Goal: Check status: Check status

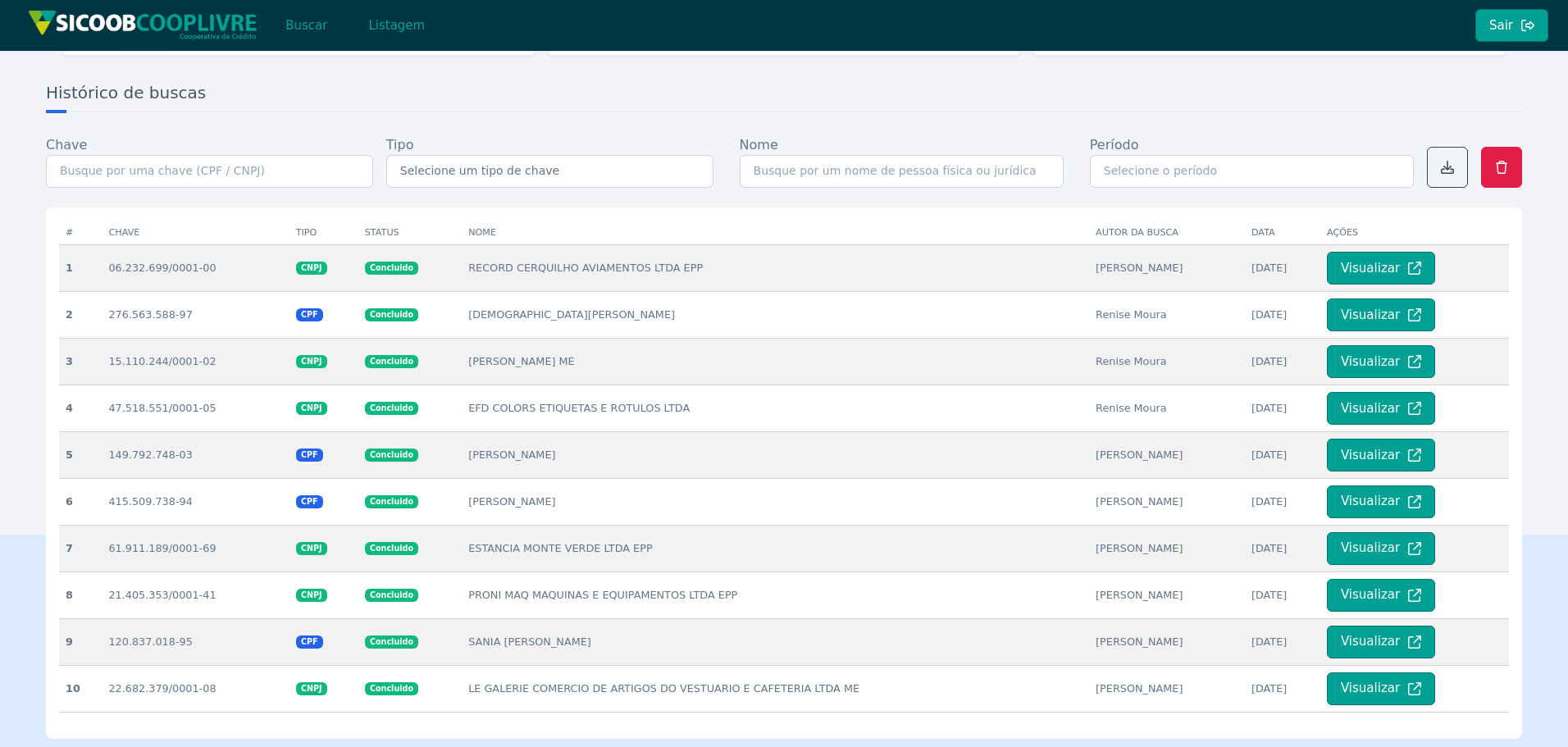
scroll to position [246, 0]
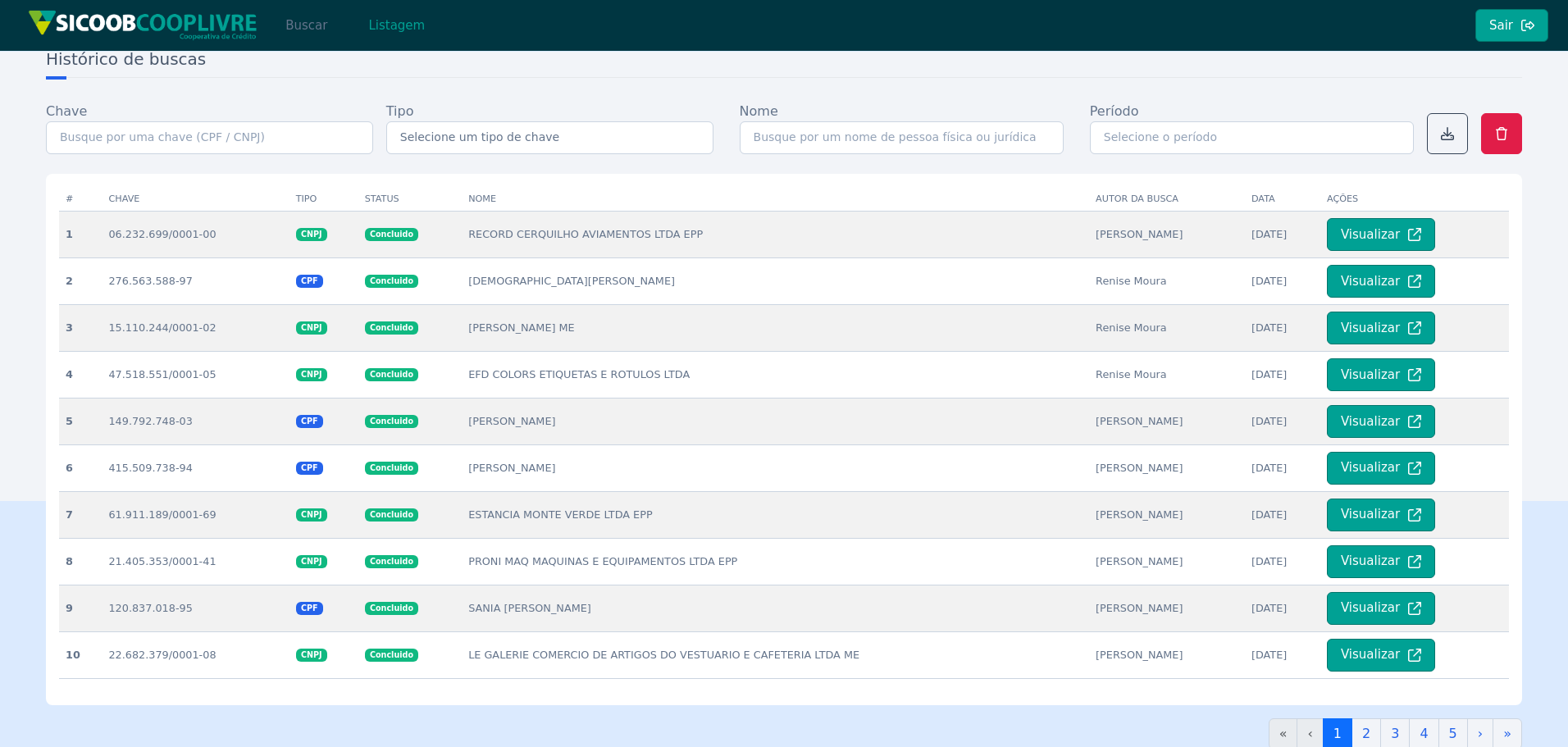
click at [306, 25] on button "Buscar" at bounding box center [307, 25] width 70 height 32
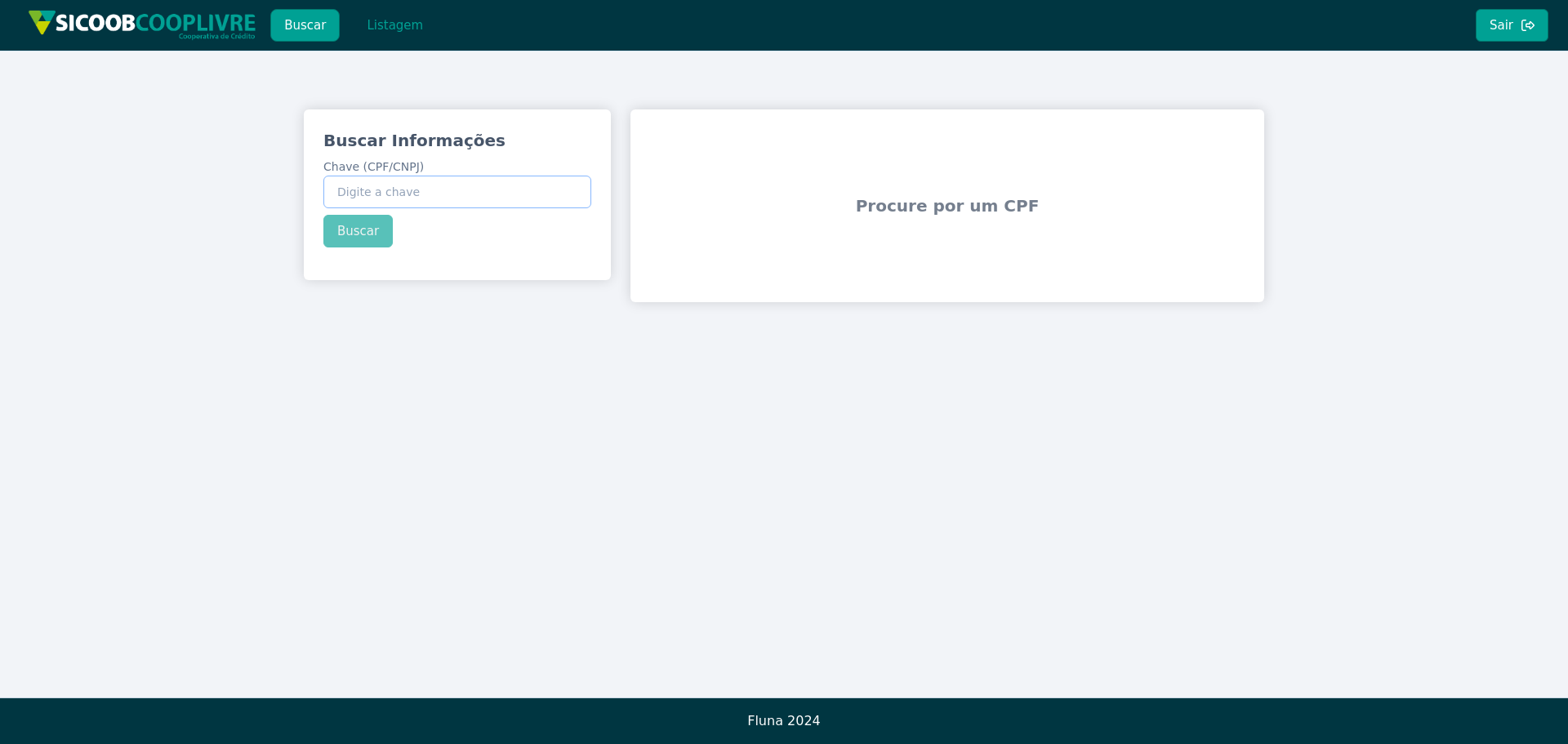
click at [374, 188] on input "Chave (CPF/CNPJ)" at bounding box center [458, 191] width 268 height 32
paste input "245.878.758-48"
type input "245.878.758-48"
click at [349, 233] on button "Buscar" at bounding box center [358, 231] width 70 height 32
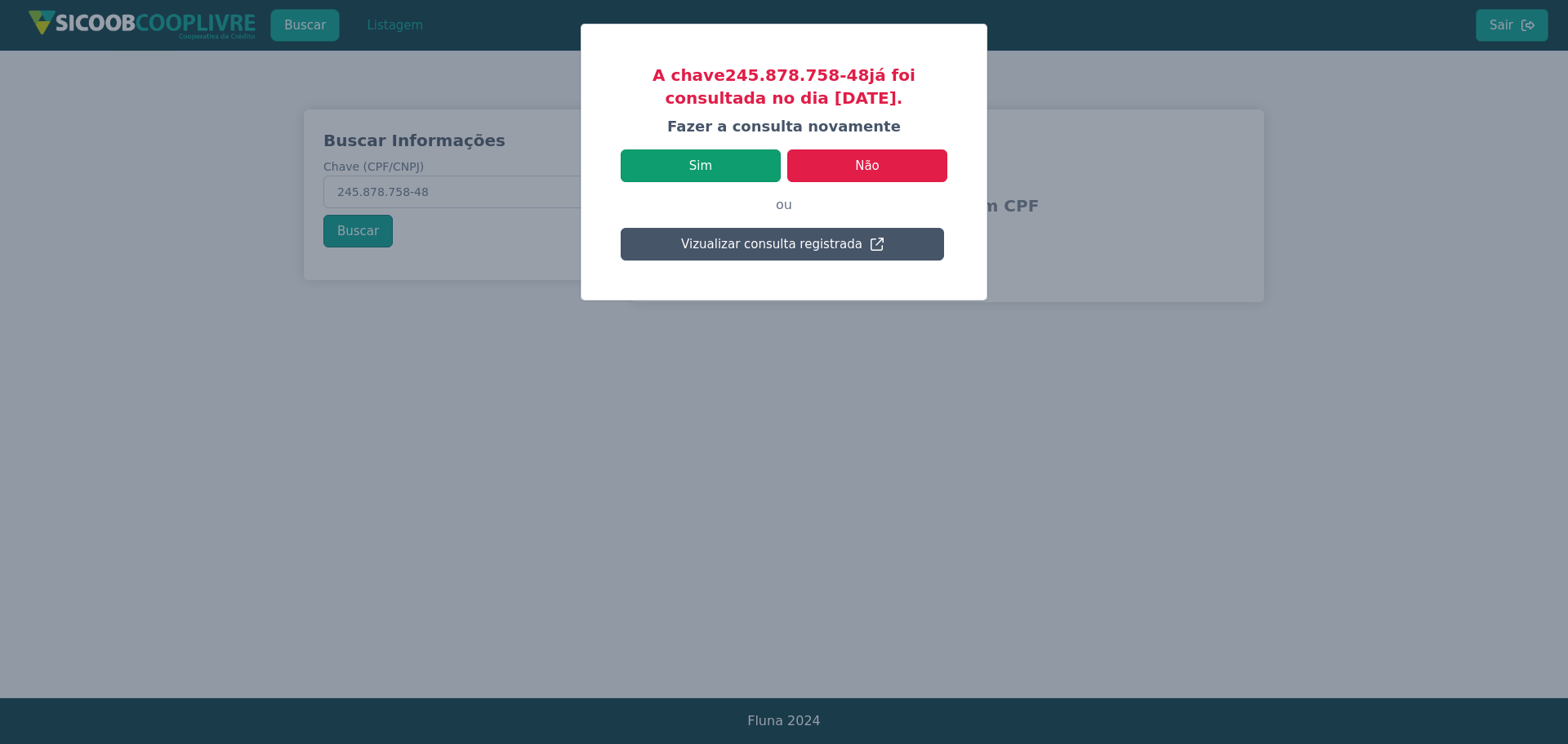
click at [704, 164] on button "Sim" at bounding box center [700, 166] width 160 height 32
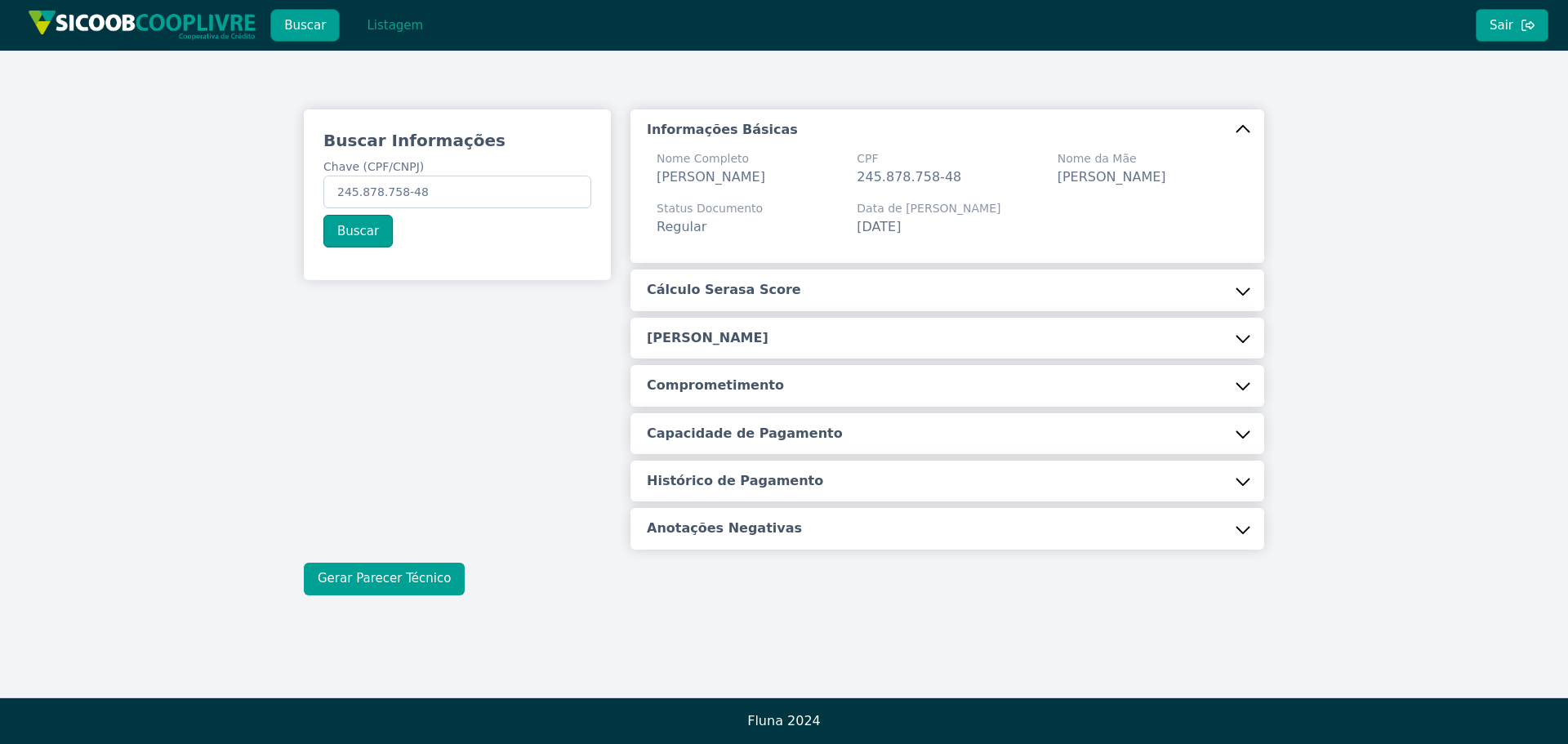
click at [383, 596] on button "Gerar Parecer Técnico" at bounding box center [384, 578] width 161 height 32
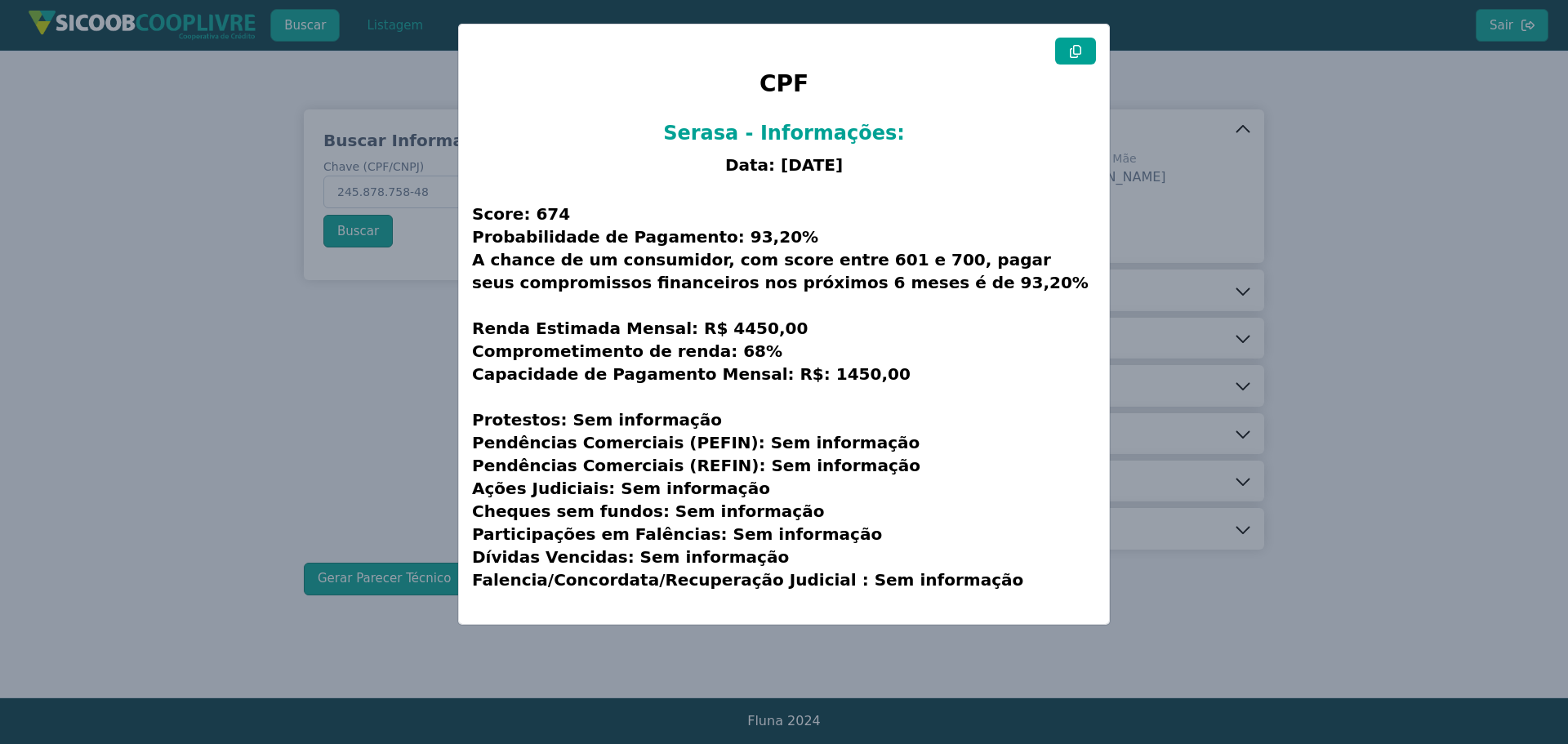
click at [1078, 50] on icon at bounding box center [1076, 51] width 13 height 13
click at [245, 365] on modal-container "CPF Serasa - Informações: Data: [DATE] Score: 674 Probabilidade de Pagamento: 9…" at bounding box center [784, 372] width 1568 height 744
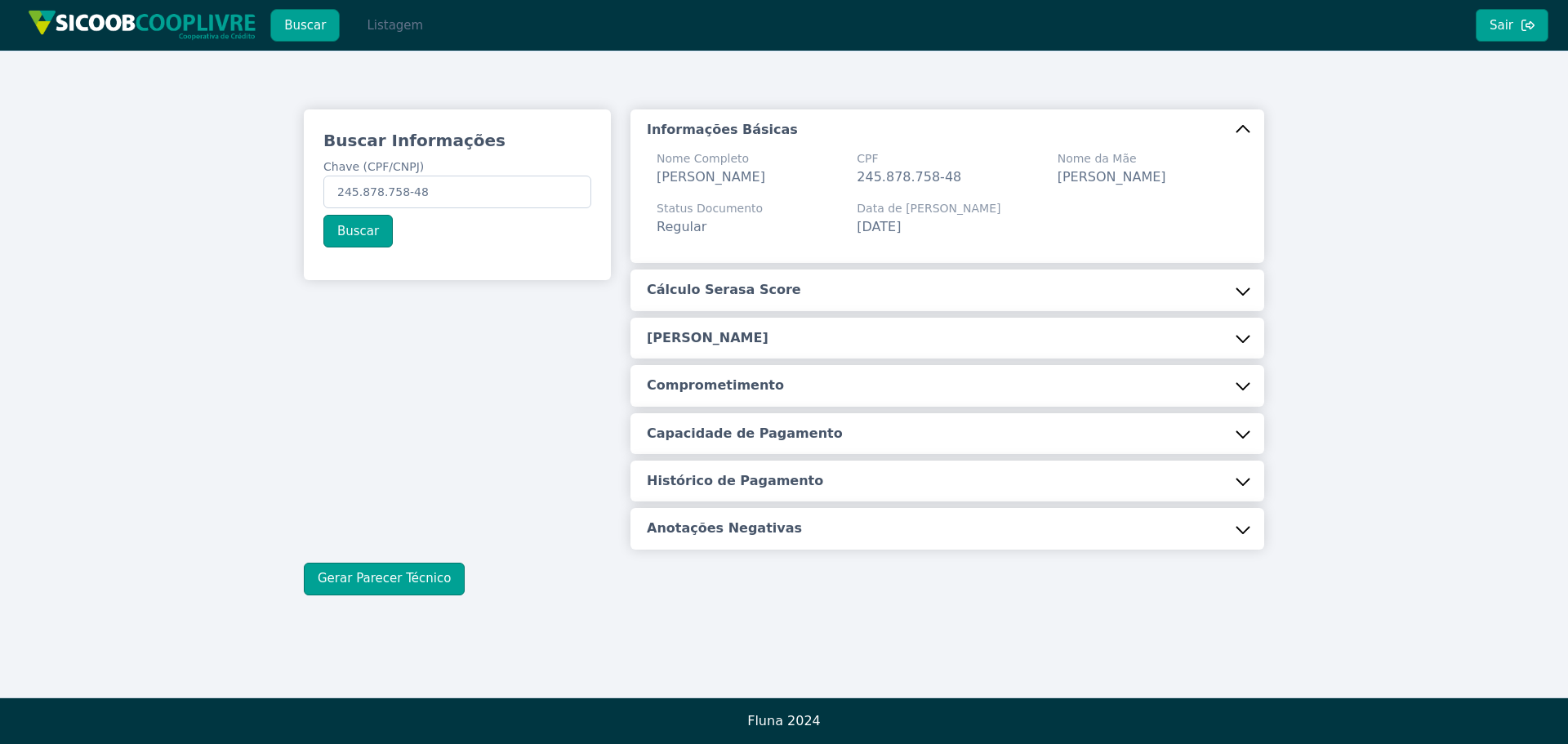
click at [396, 22] on button "Listagem" at bounding box center [395, 25] width 84 height 32
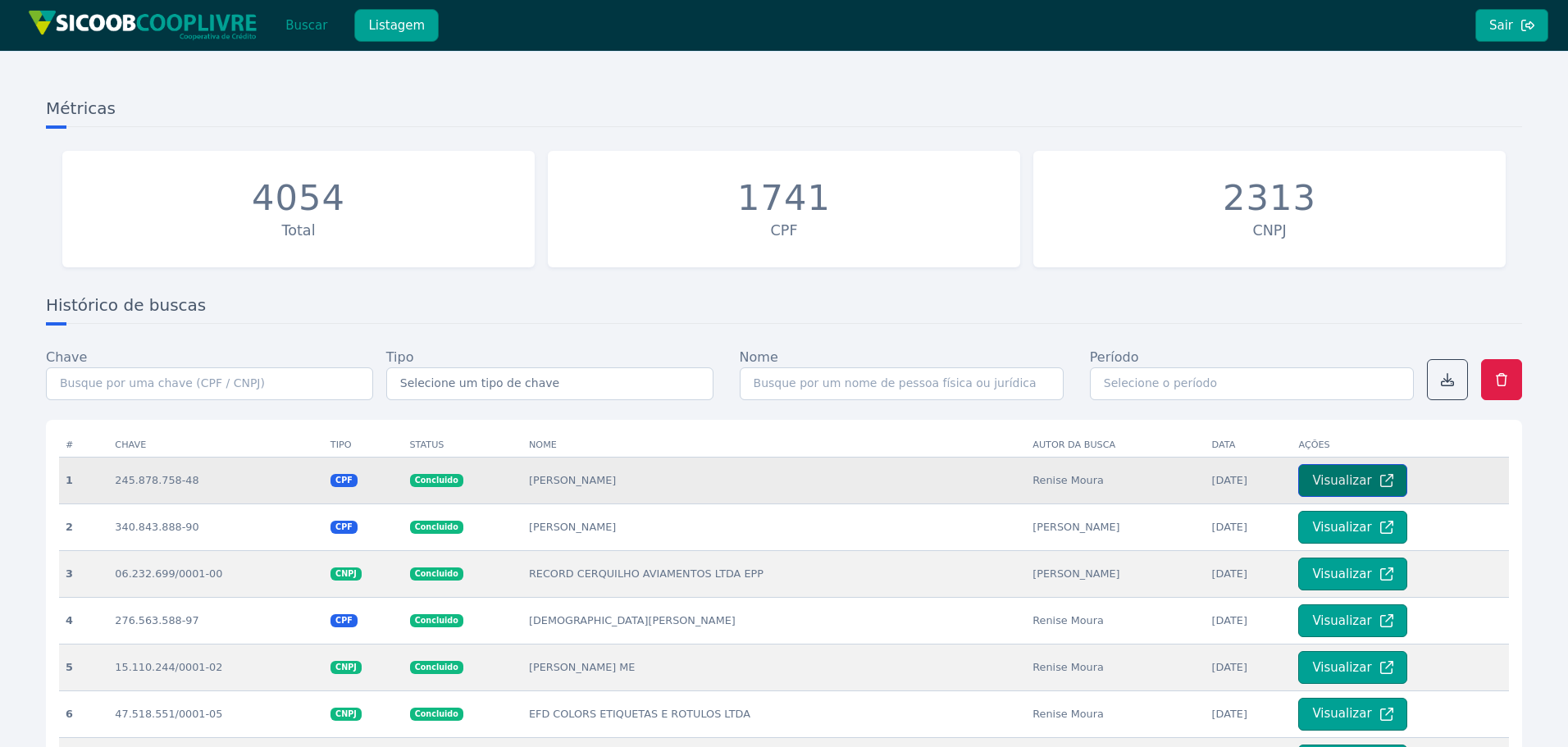
click at [1345, 479] on button "Visualizar" at bounding box center [1353, 480] width 108 height 32
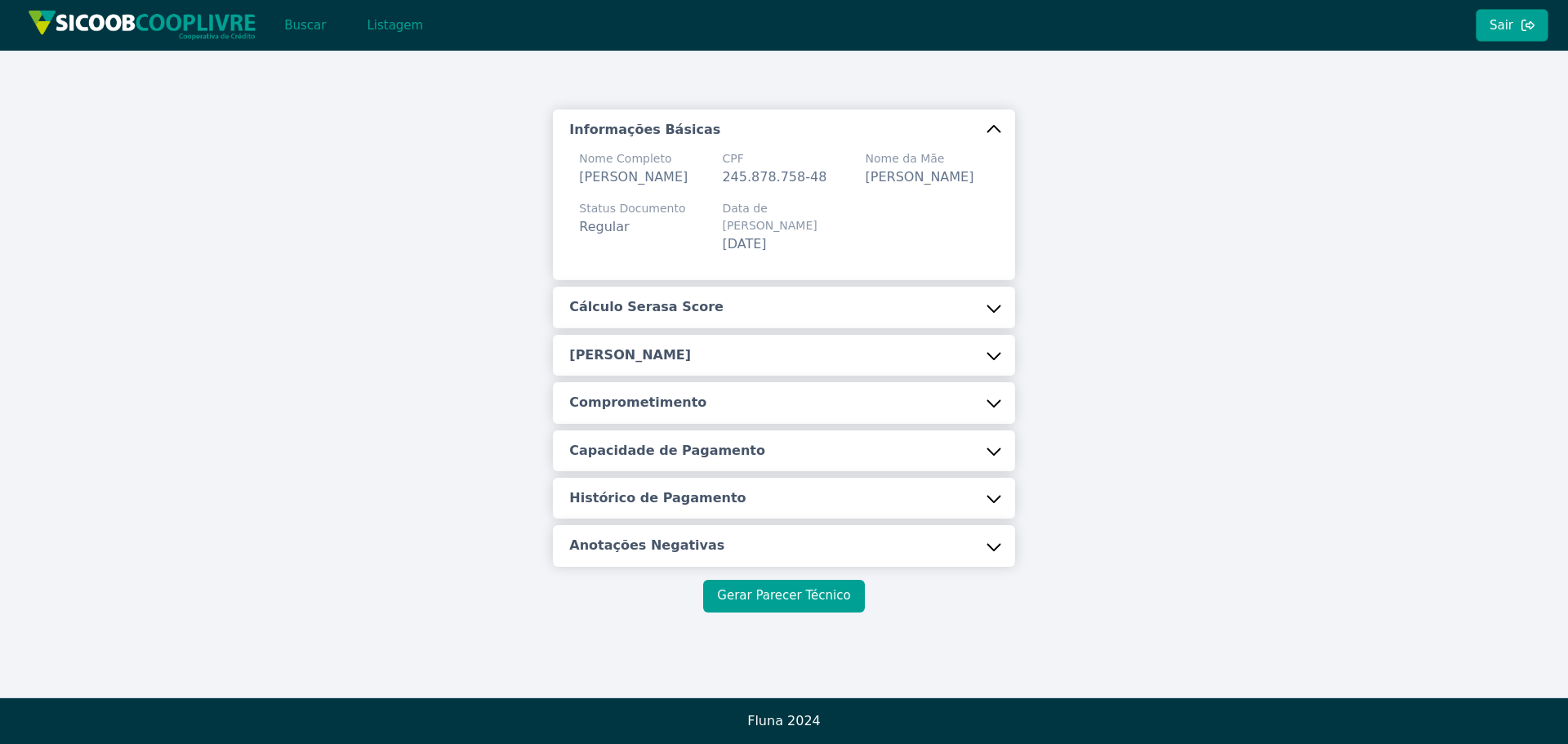
click at [770, 596] on button "Gerar Parecer Técnico" at bounding box center [784, 596] width 161 height 32
